Goal: Task Accomplishment & Management: Complete application form

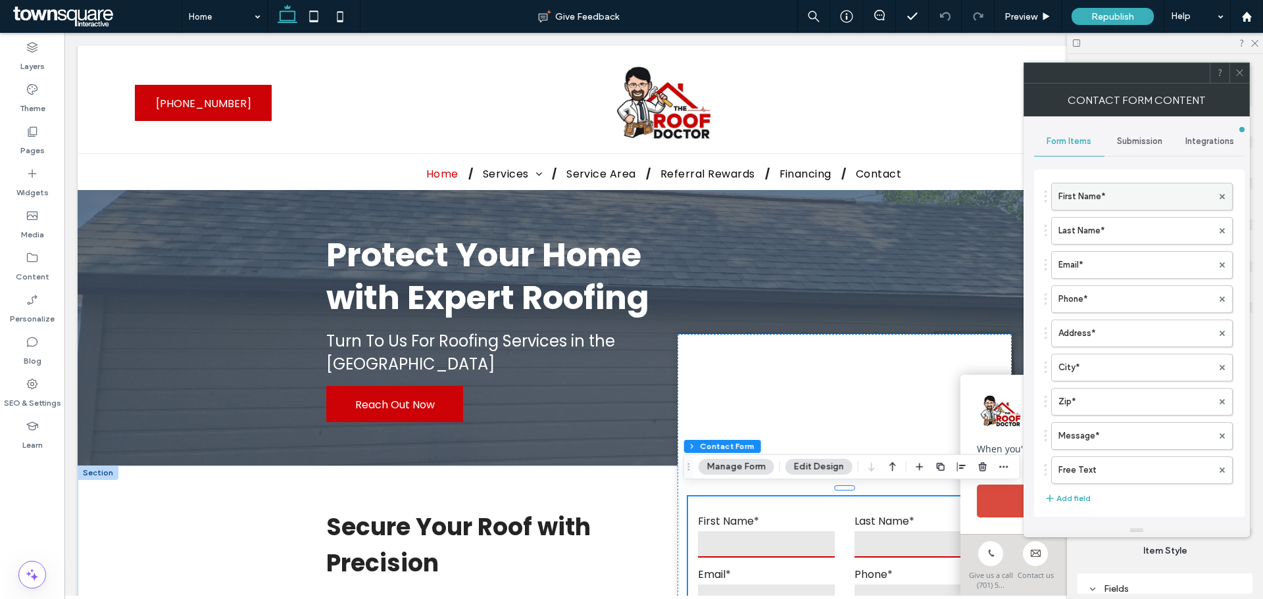
click at [1094, 205] on label "First Name*" at bounding box center [1135, 196] width 154 height 26
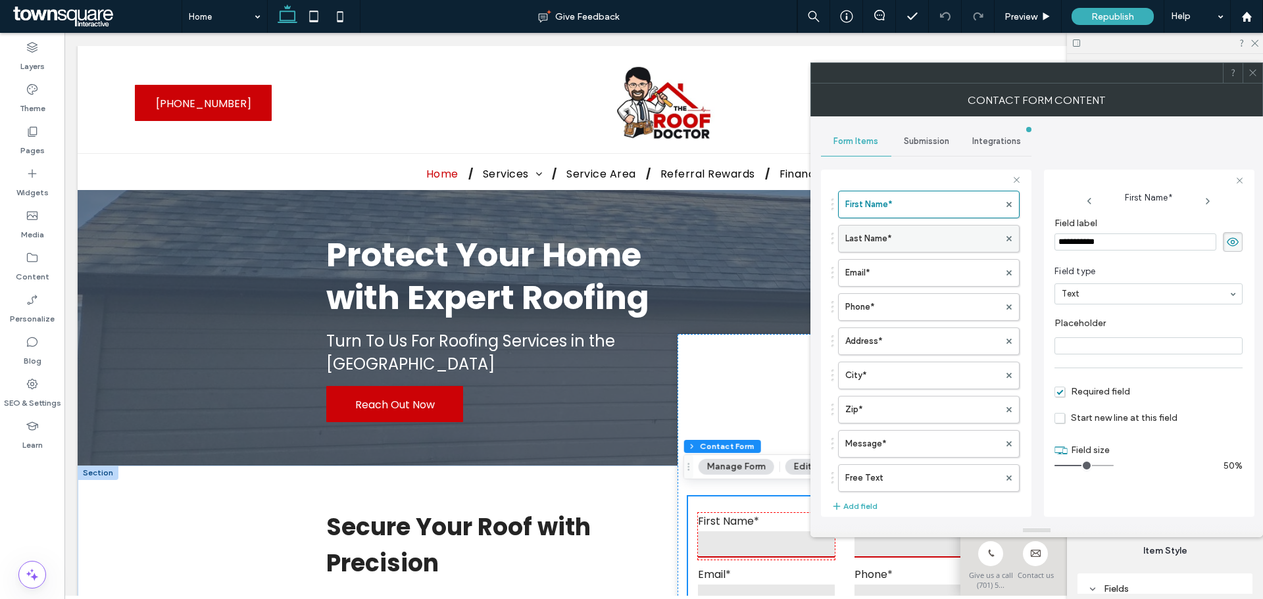
click at [877, 245] on label "Last Name*" at bounding box center [922, 239] width 154 height 26
click at [917, 275] on label "Email*" at bounding box center [922, 273] width 154 height 26
click at [923, 303] on label "Phone*" at bounding box center [922, 307] width 154 height 26
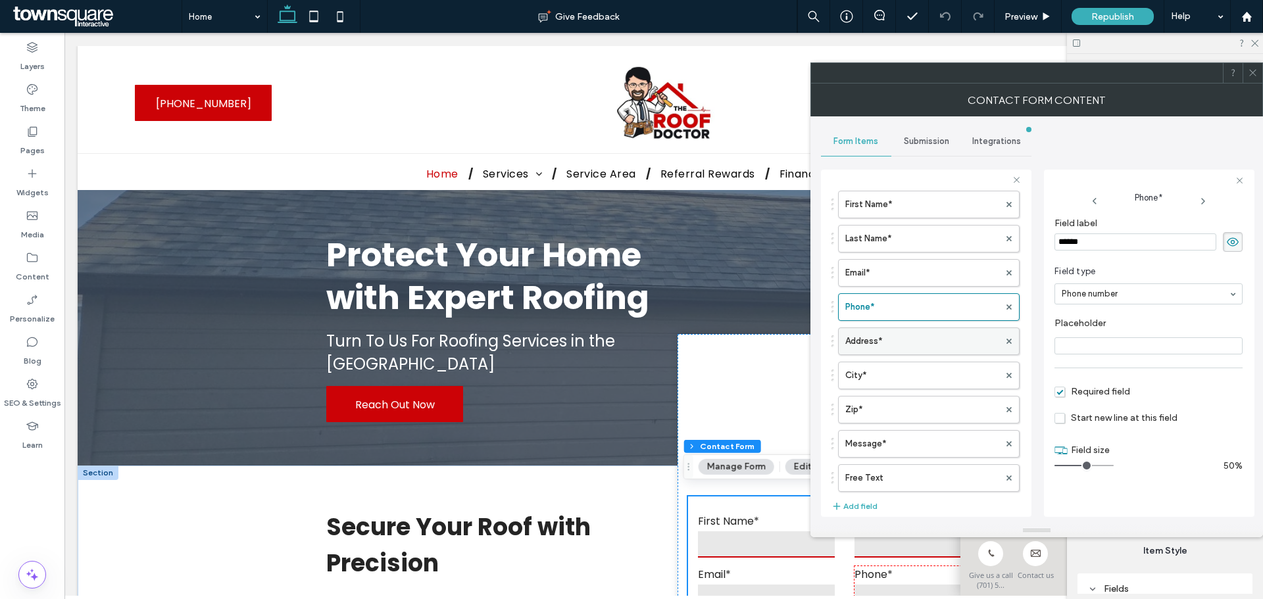
click at [923, 351] on label "Address*" at bounding box center [922, 341] width 154 height 26
click at [916, 382] on label "City*" at bounding box center [922, 375] width 154 height 26
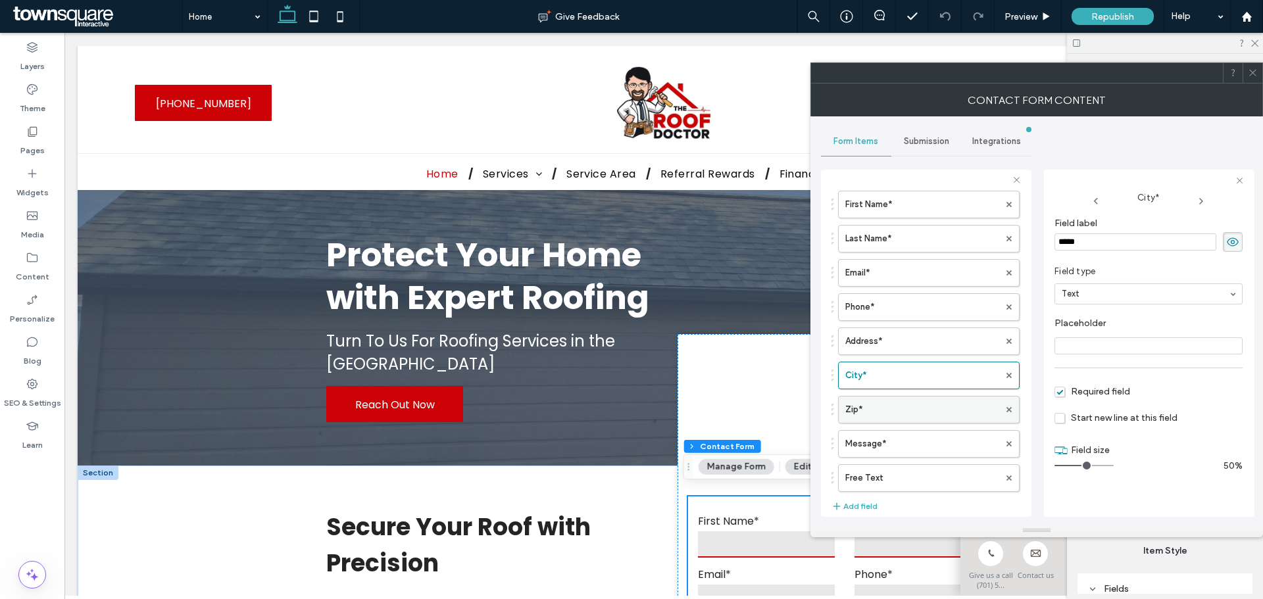
click at [917, 408] on label "Zip*" at bounding box center [922, 410] width 154 height 26
click at [919, 443] on label "Message*" at bounding box center [922, 444] width 154 height 26
type input "**"
click at [916, 485] on label "Free Text" at bounding box center [922, 478] width 154 height 26
